Goal: Information Seeking & Learning: Learn about a topic

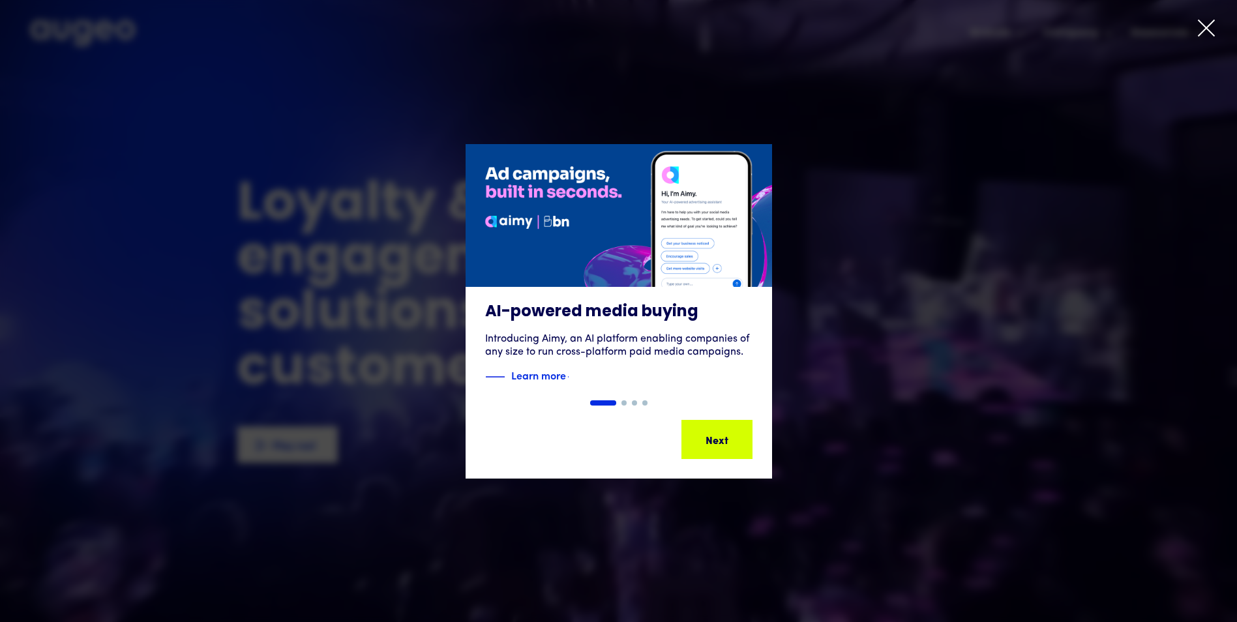
drag, startPoint x: 825, startPoint y: 197, endPoint x: 866, endPoint y: 168, distance: 50.0
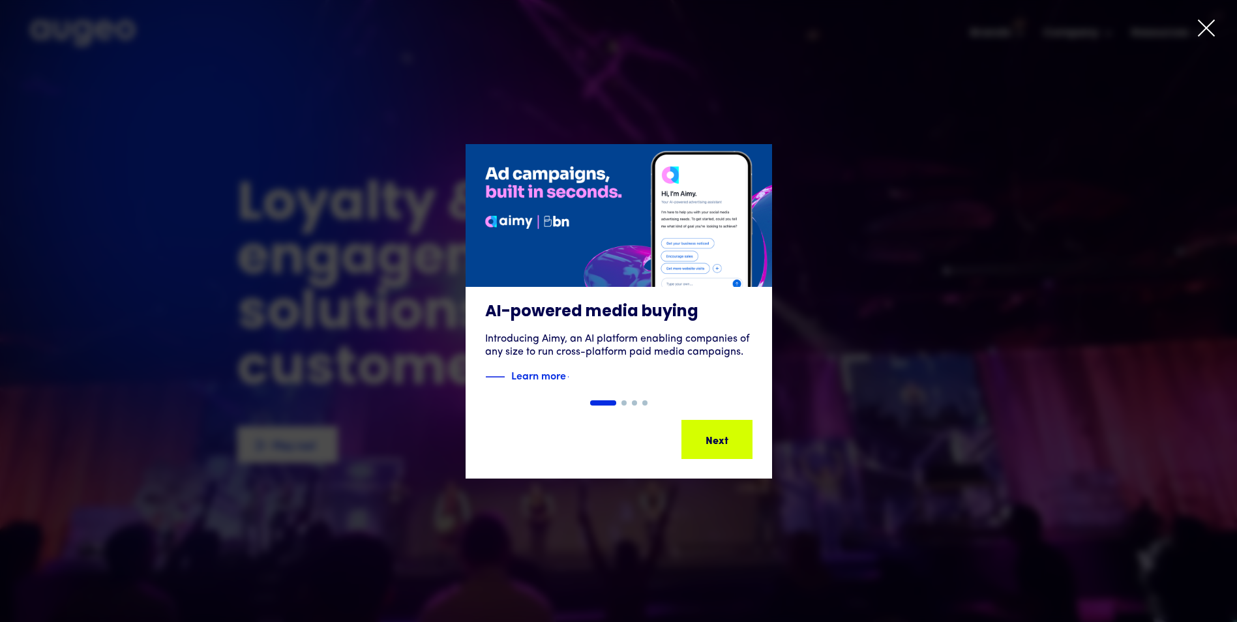
click at [835, 190] on div "1 of 4" at bounding box center [618, 311] width 1237 height 334
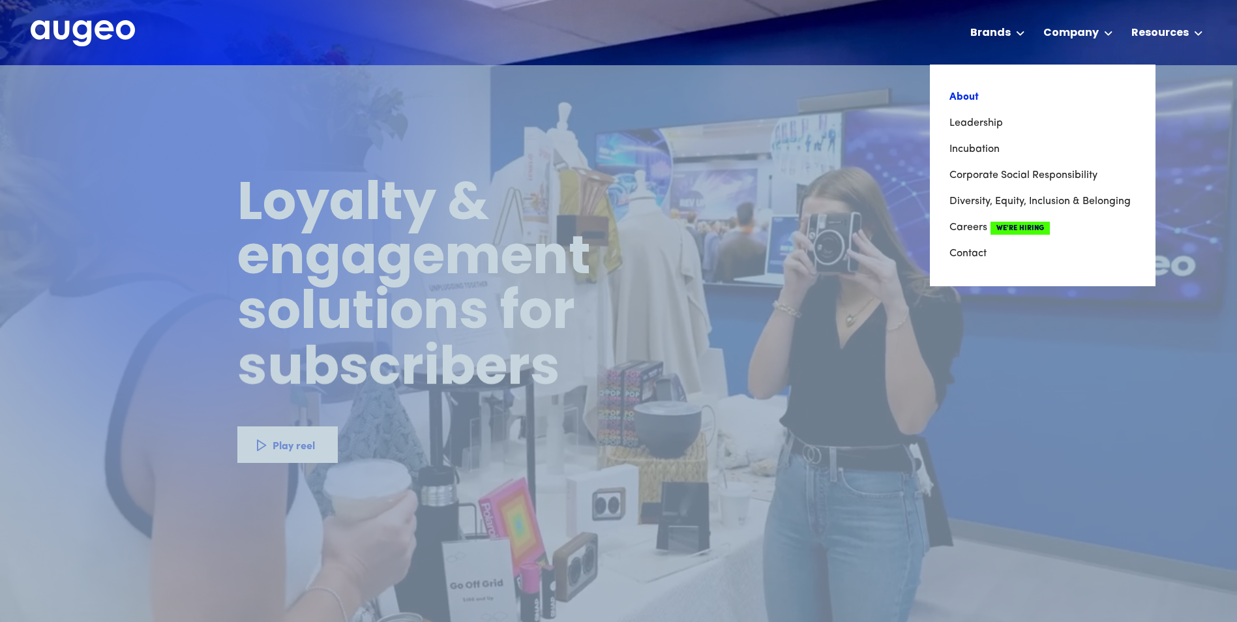
click at [974, 95] on link "About" at bounding box center [1042, 97] width 186 height 26
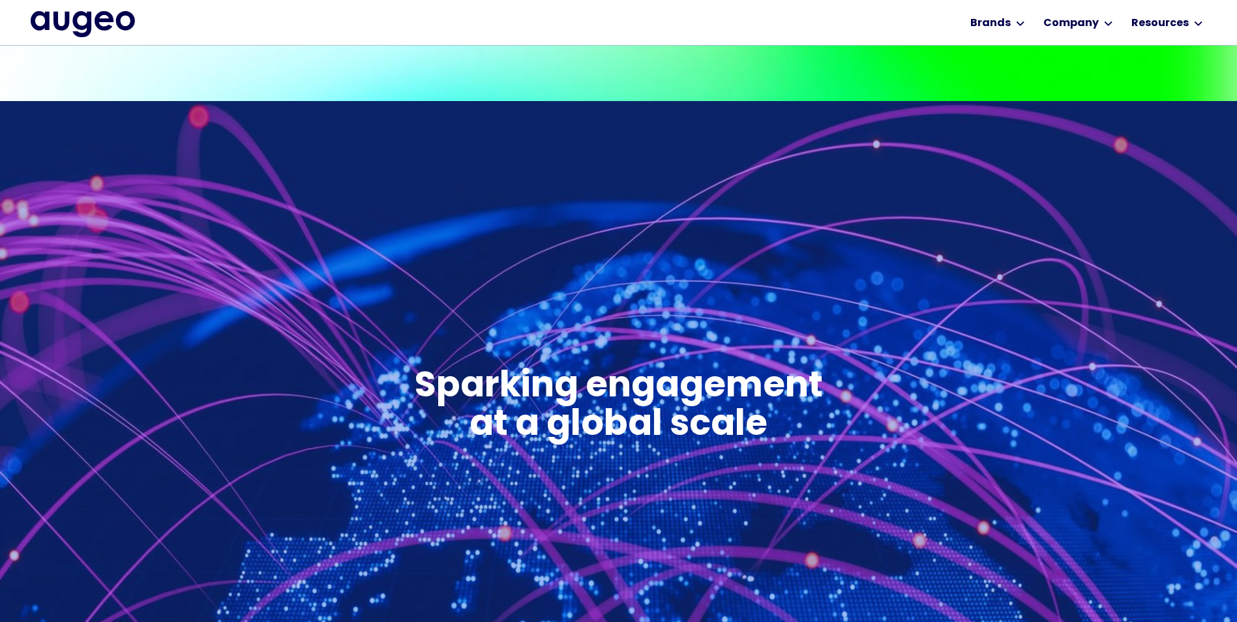
scroll to position [436, 0]
